Goal: Task Accomplishment & Management: Complete application form

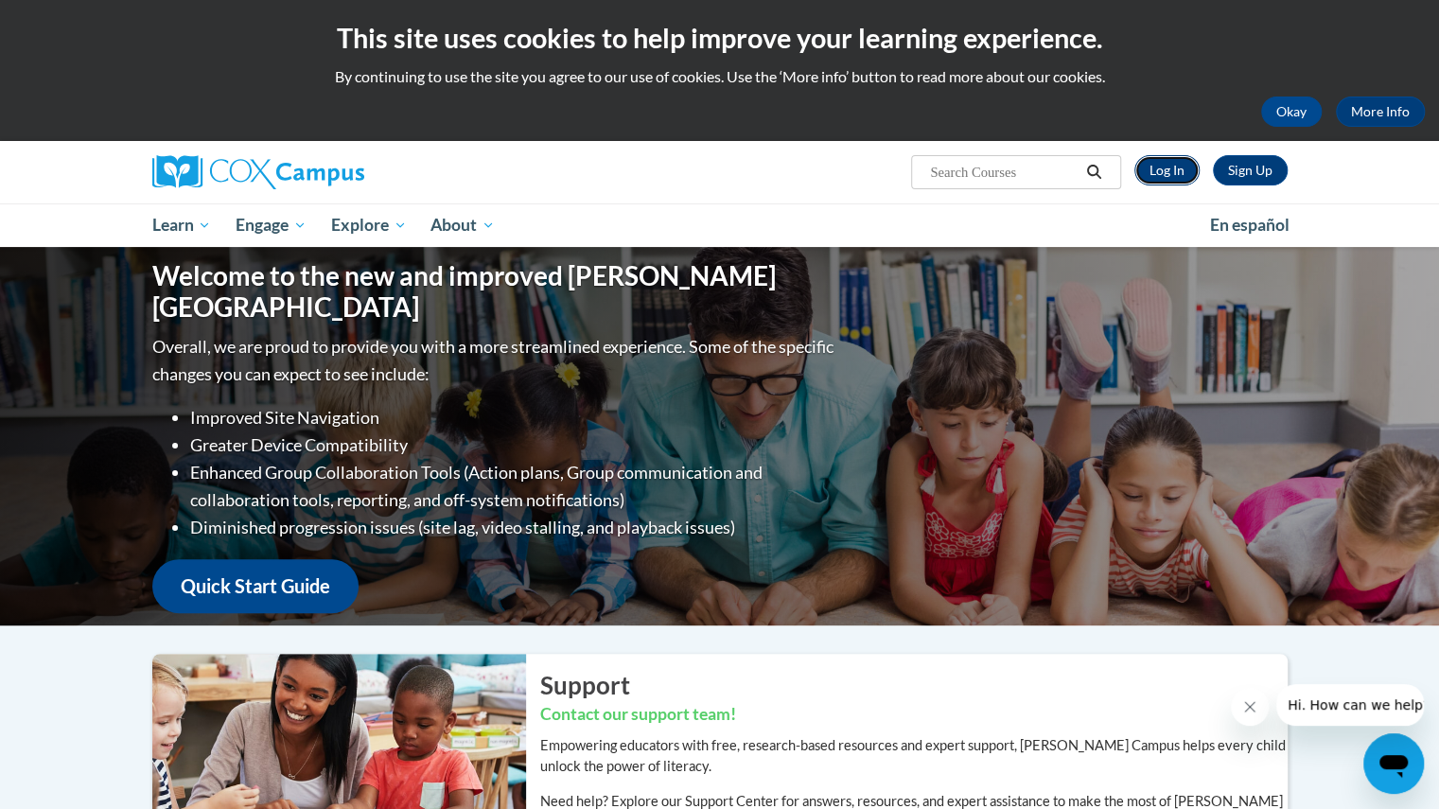
click at [1168, 167] on link "Log In" at bounding box center [1167, 170] width 65 height 30
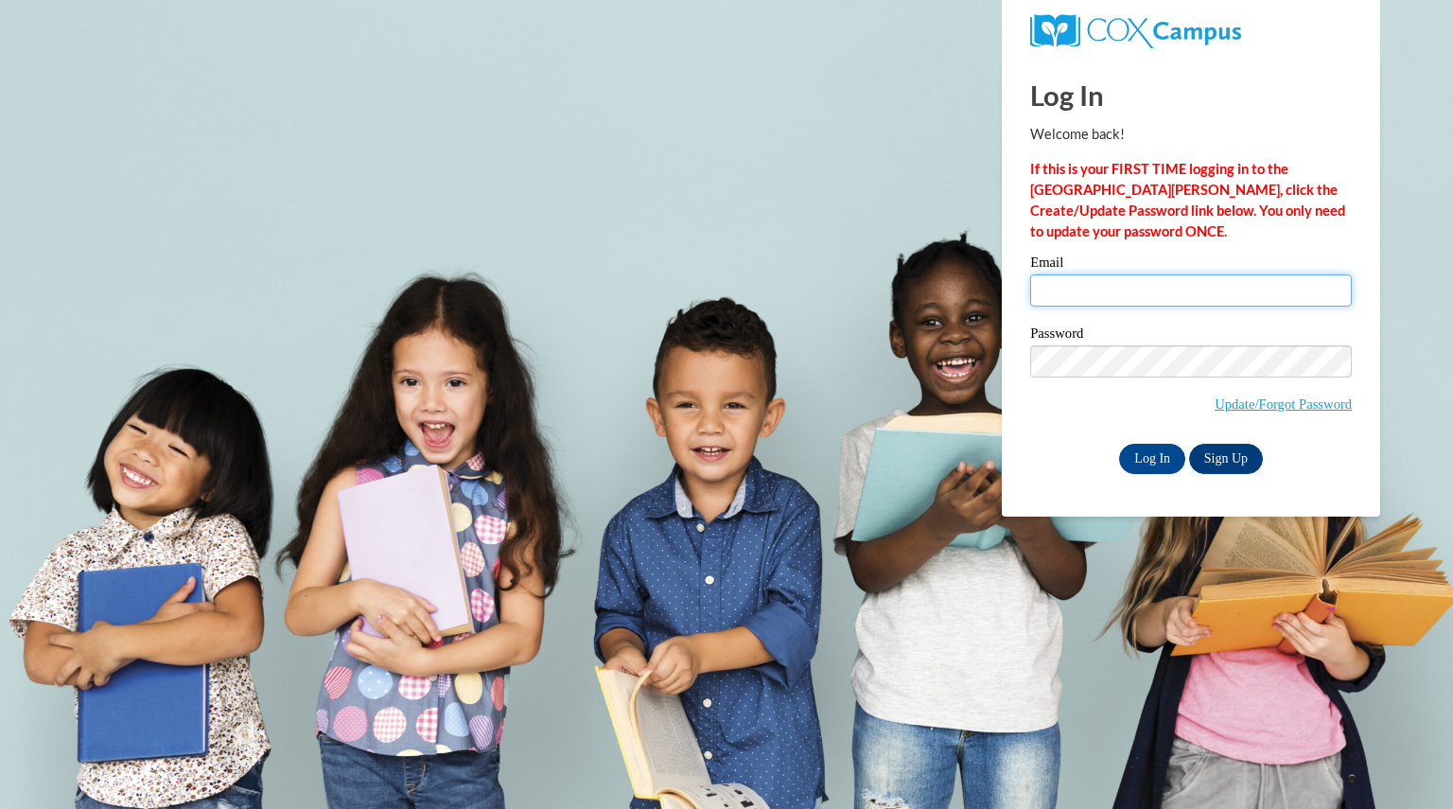
click at [1078, 288] on input "Email" at bounding box center [1191, 290] width 322 height 32
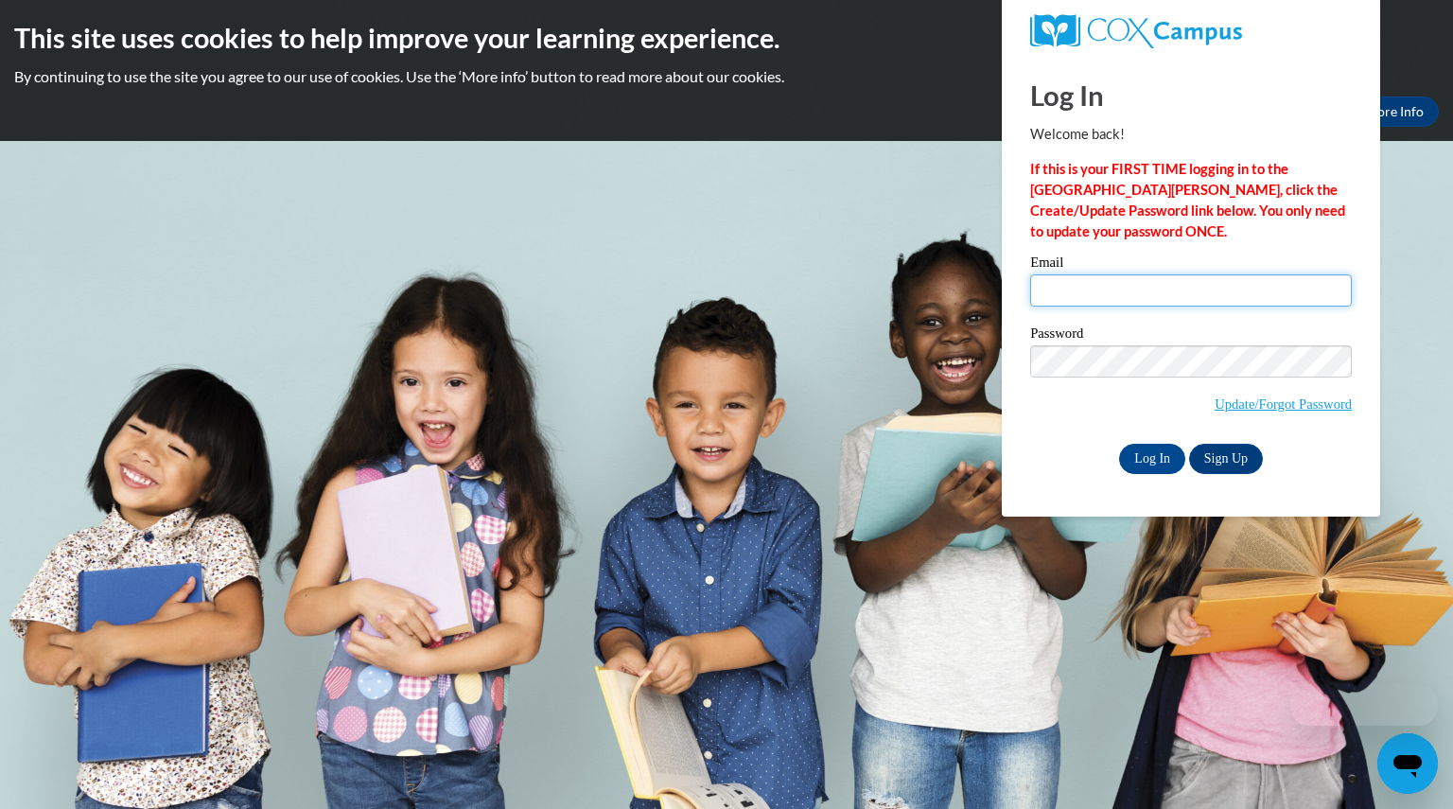
type input "yangphoua@aasd.k12.wi.us"
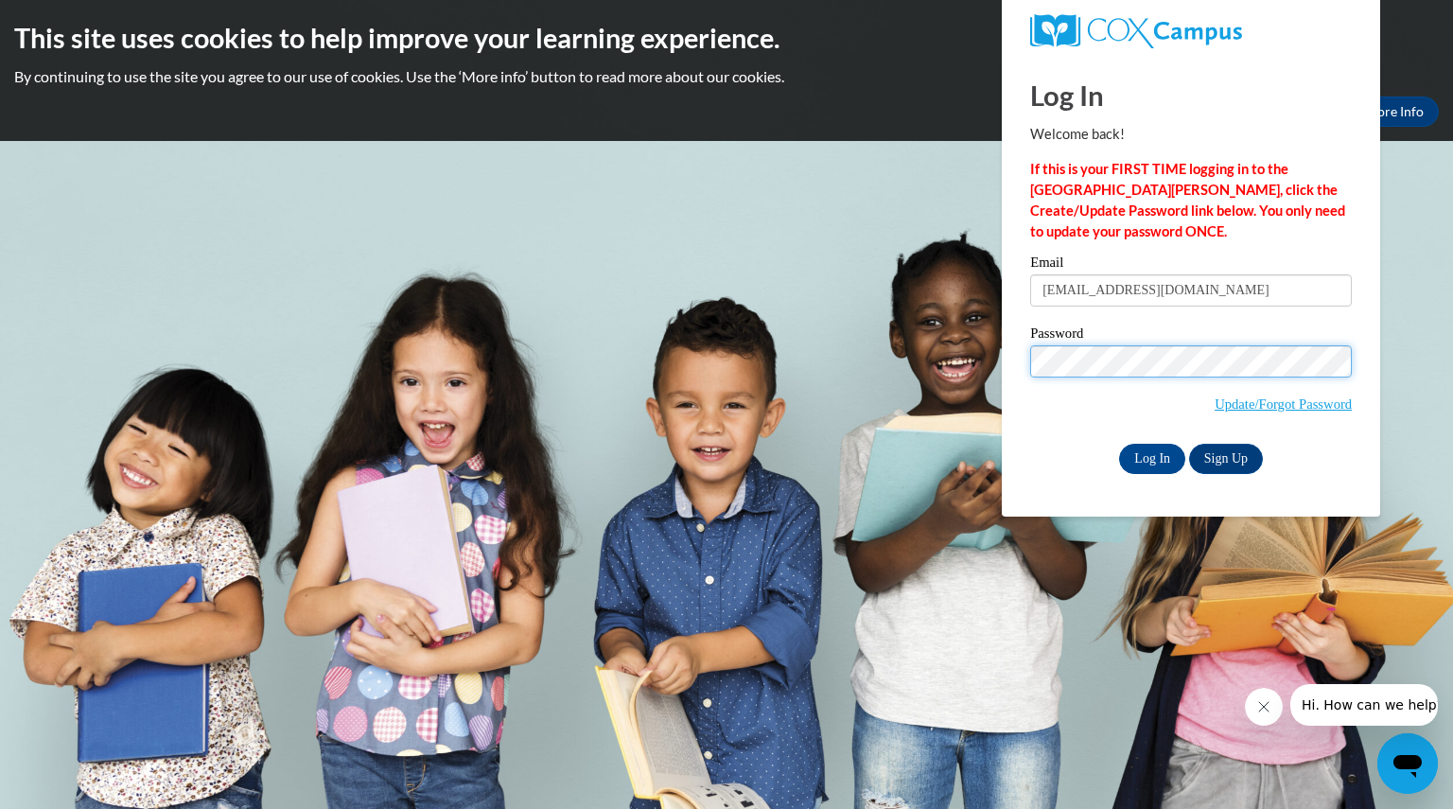
click at [1119, 444] on input "Log In" at bounding box center [1152, 459] width 66 height 30
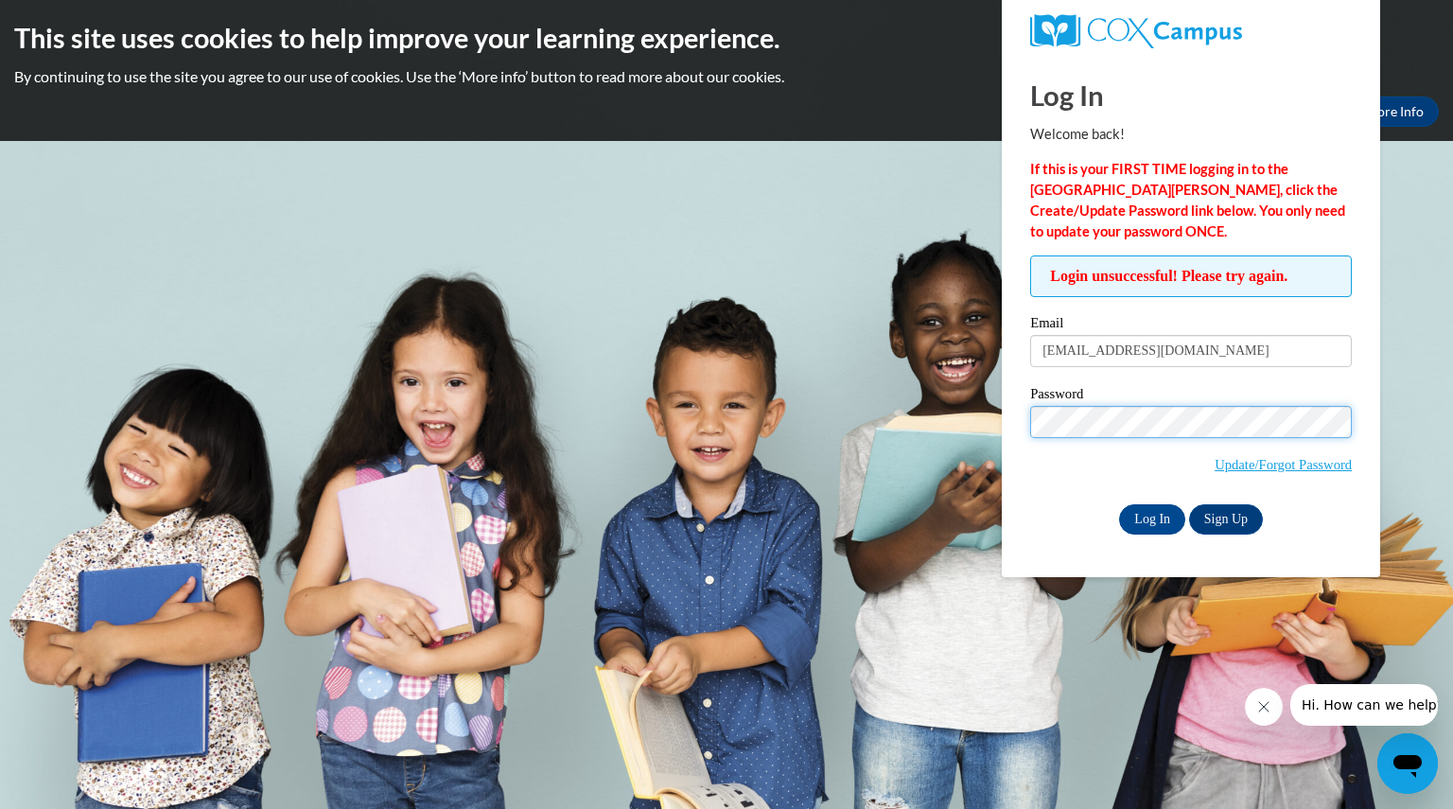
click at [1119, 504] on input "Log In" at bounding box center [1152, 519] width 66 height 30
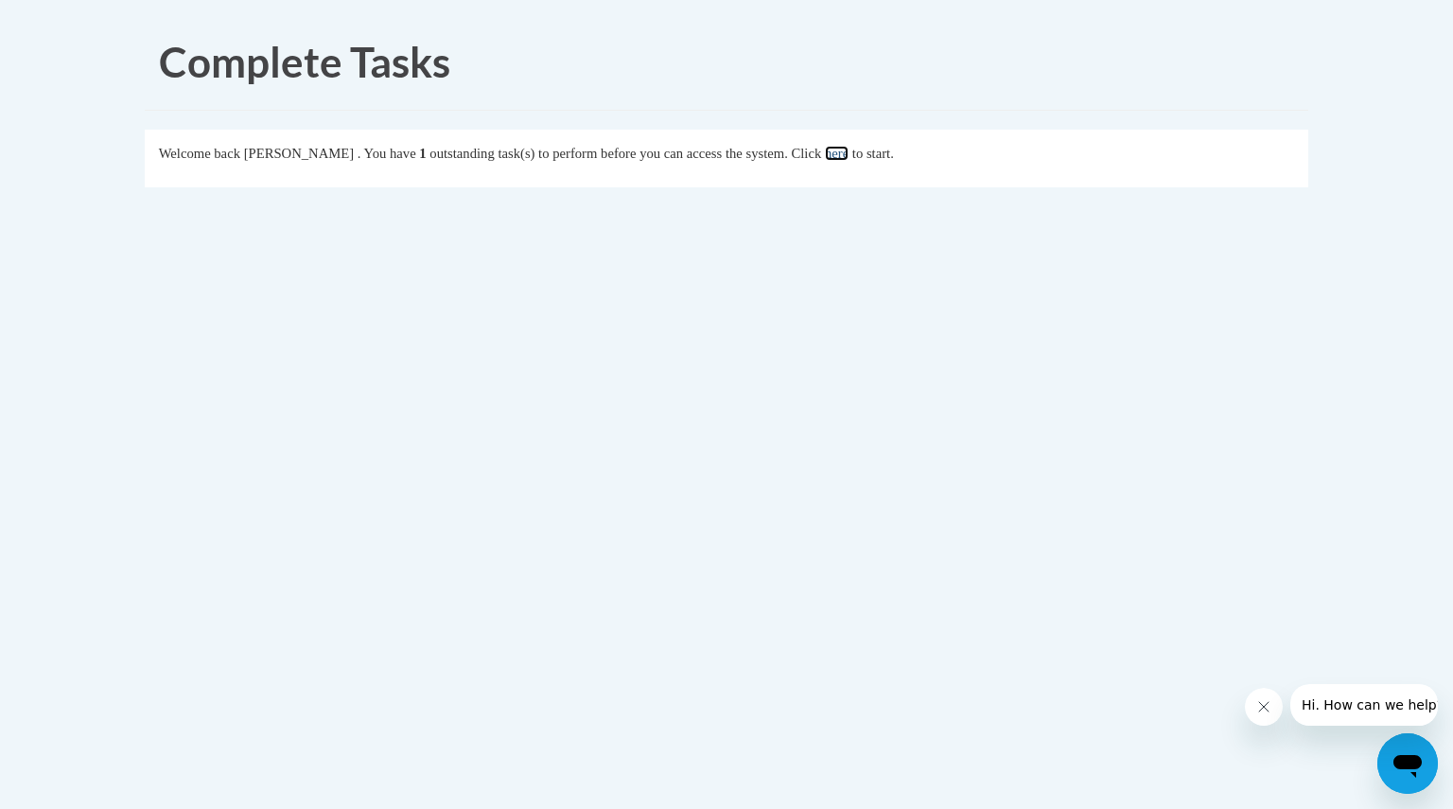
click at [849, 146] on link "here" at bounding box center [837, 153] width 24 height 15
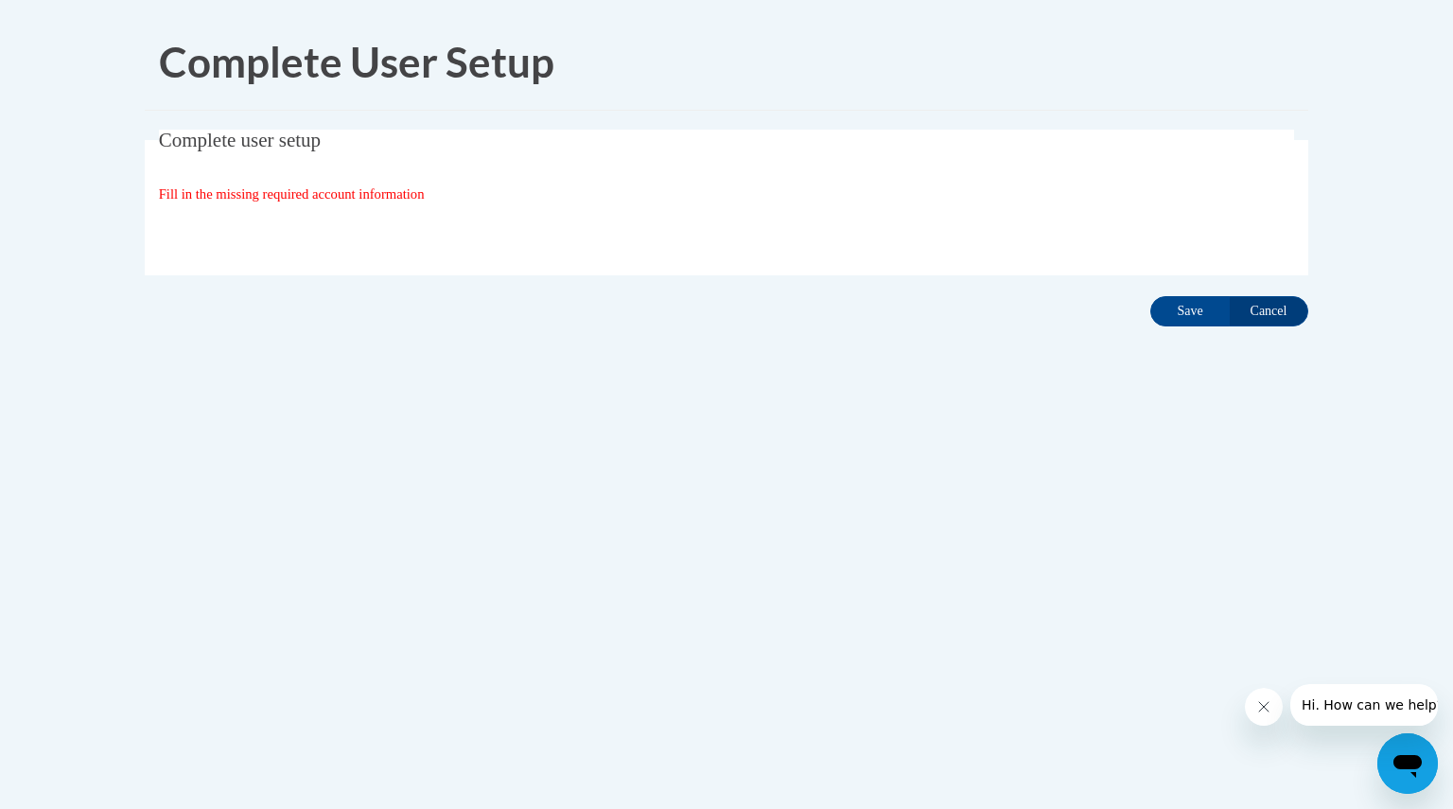
click at [424, 208] on fieldset "Complete user setup Fill in the missing required account information User Profi…" at bounding box center [727, 203] width 1164 height 146
click at [444, 184] on div "Fill in the missing required account information" at bounding box center [727, 194] width 1136 height 21
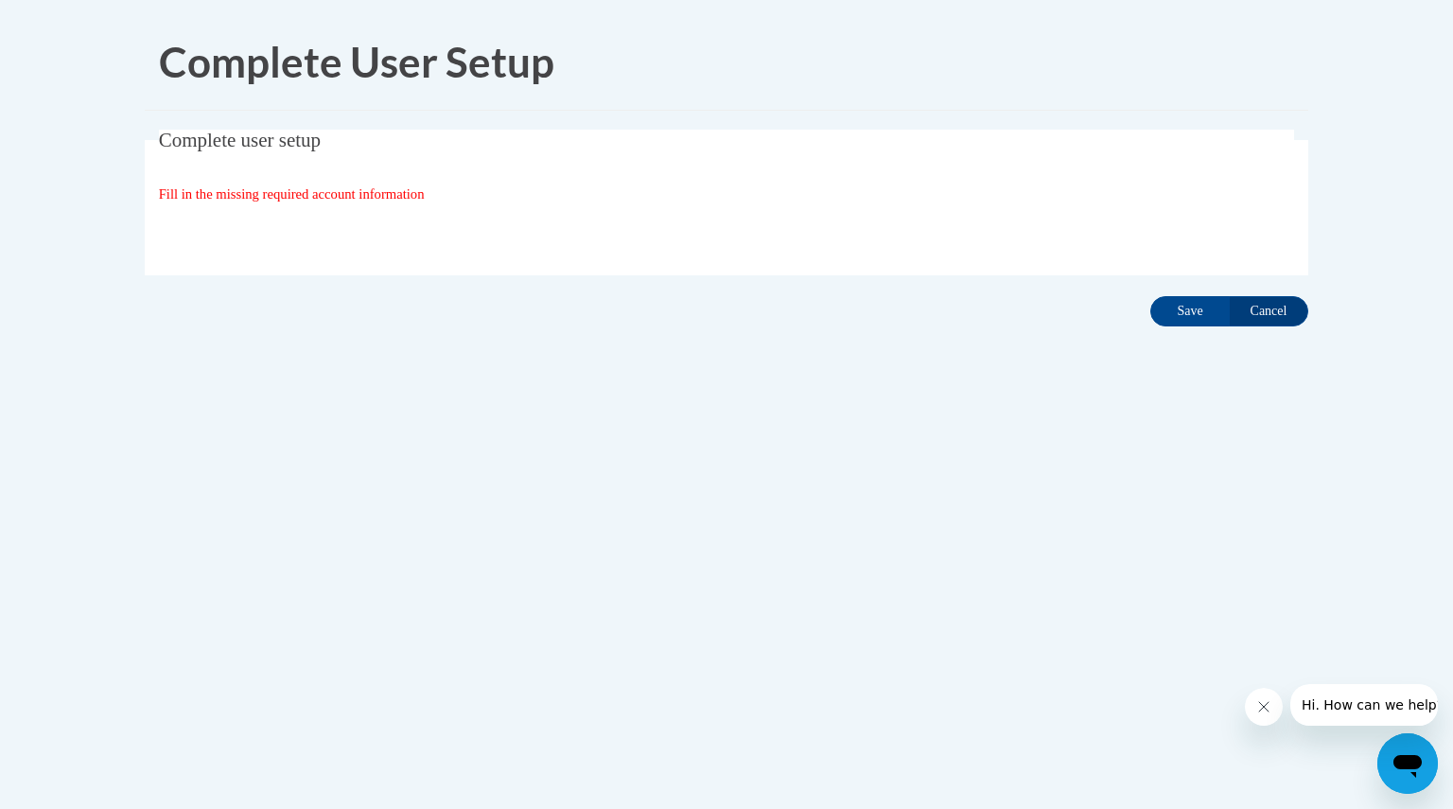
click at [501, 208] on fieldset "Complete user setup Fill in the missing required account information User Profi…" at bounding box center [727, 203] width 1164 height 146
click at [1185, 315] on input "Save" at bounding box center [1190, 311] width 79 height 30
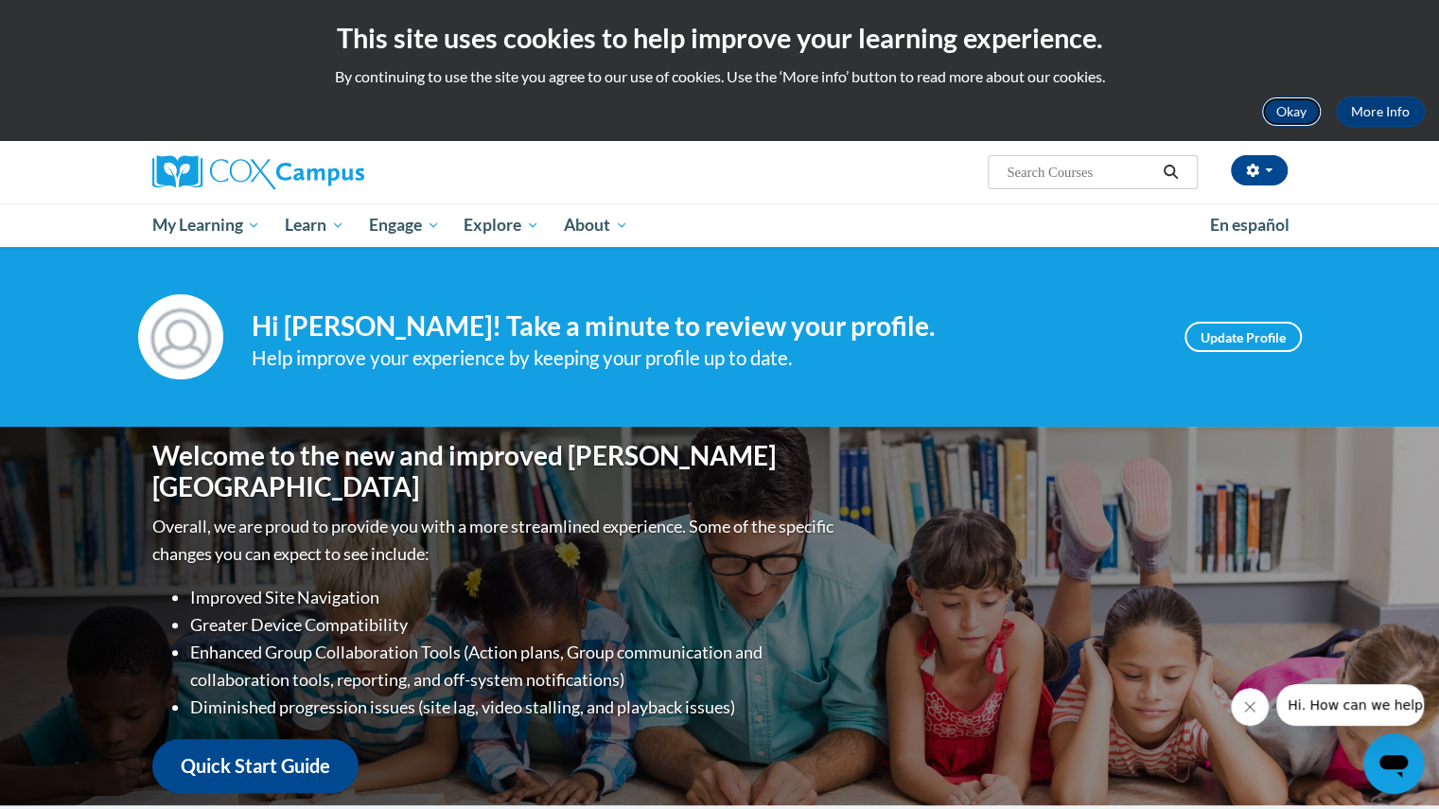
click at [1277, 98] on button "Okay" at bounding box center [1291, 112] width 61 height 30
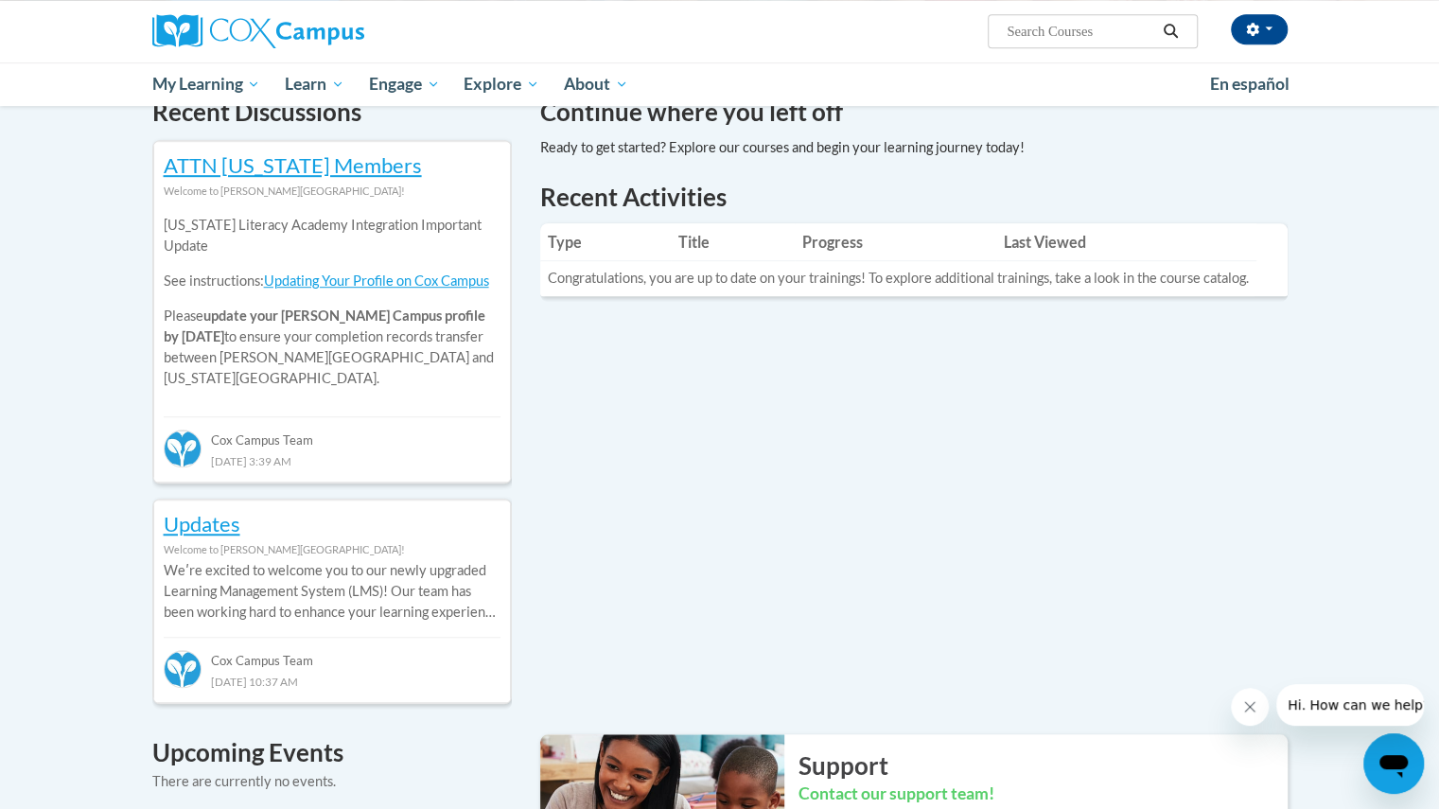
scroll to position [441, 0]
